Goal: Task Accomplishment & Management: Complete application form

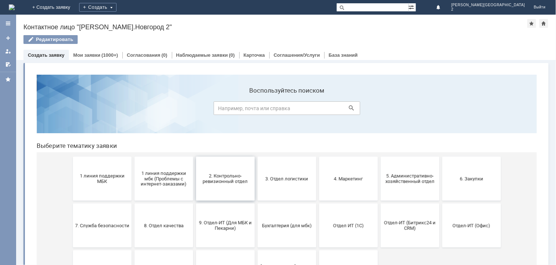
click at [210, 187] on button "2. Контрольно-ревизионный отдел" at bounding box center [225, 178] width 59 height 44
click at [280, 189] on button "3. Отдел логистики" at bounding box center [286, 178] width 59 height 44
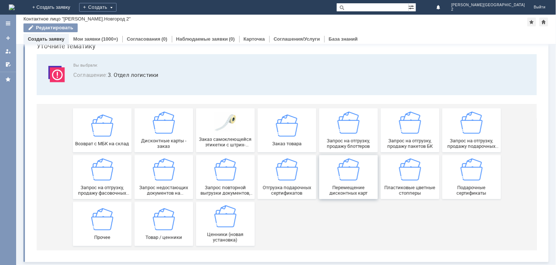
scroll to position [33, 0]
click at [406, 143] on span "Запрос на отгрузку, продажу пакетов БК" at bounding box center [410, 143] width 54 height 11
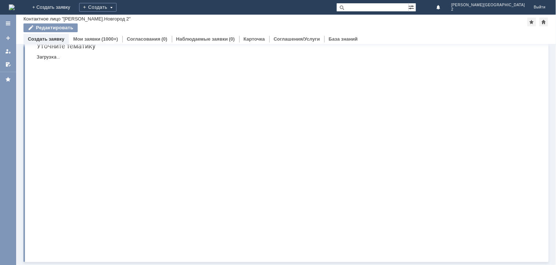
scroll to position [0, 0]
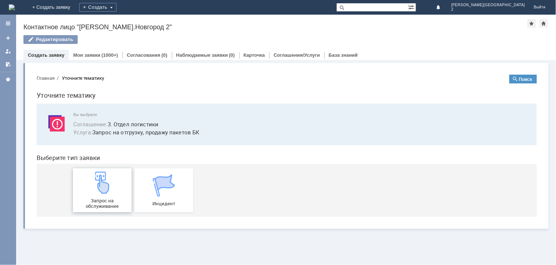
click at [109, 203] on span "Запрос на обслуживание" at bounding box center [102, 203] width 54 height 11
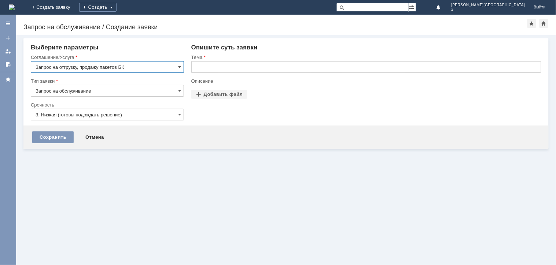
click at [208, 67] on input "text" at bounding box center [366, 67] width 350 height 12
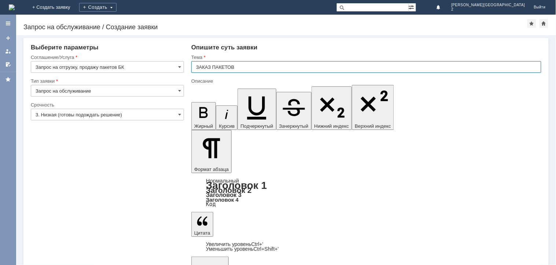
type input "ЗАКАЗ ПАКЕТОВ"
